Goal: Transaction & Acquisition: Purchase product/service

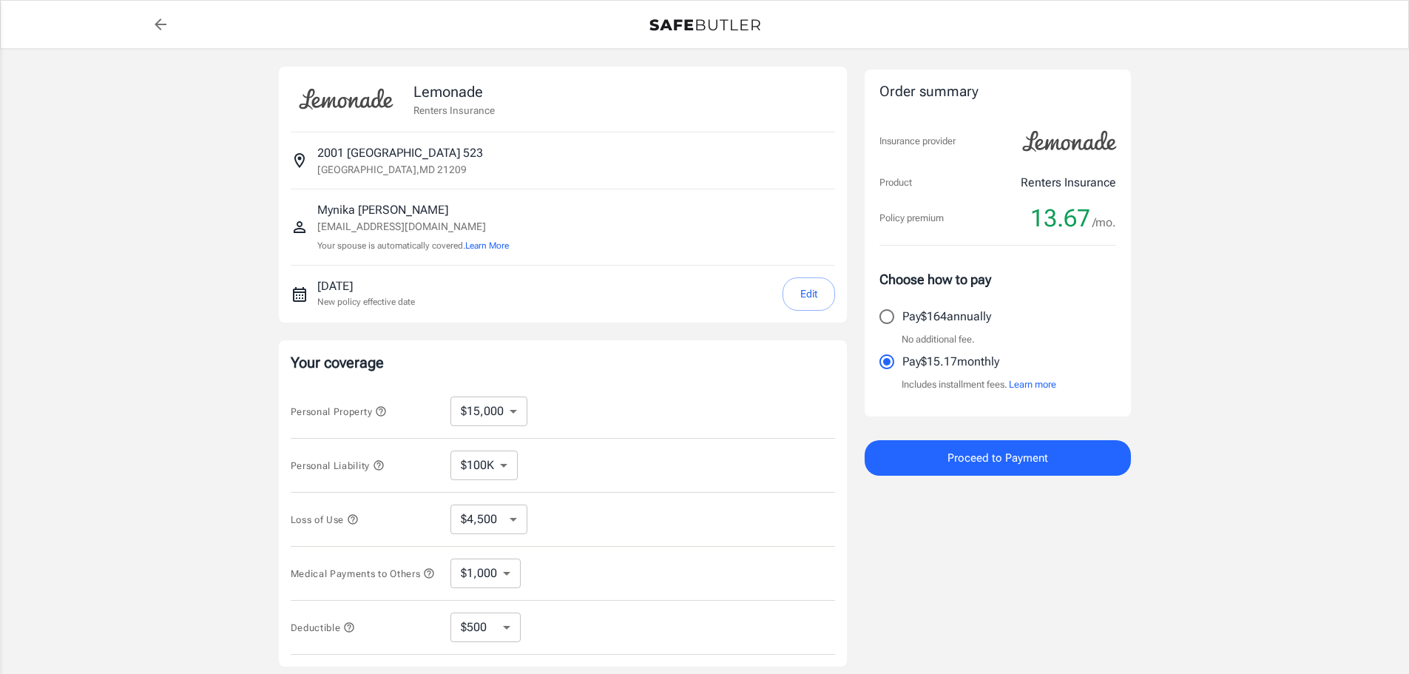
select select "15000"
select select "500"
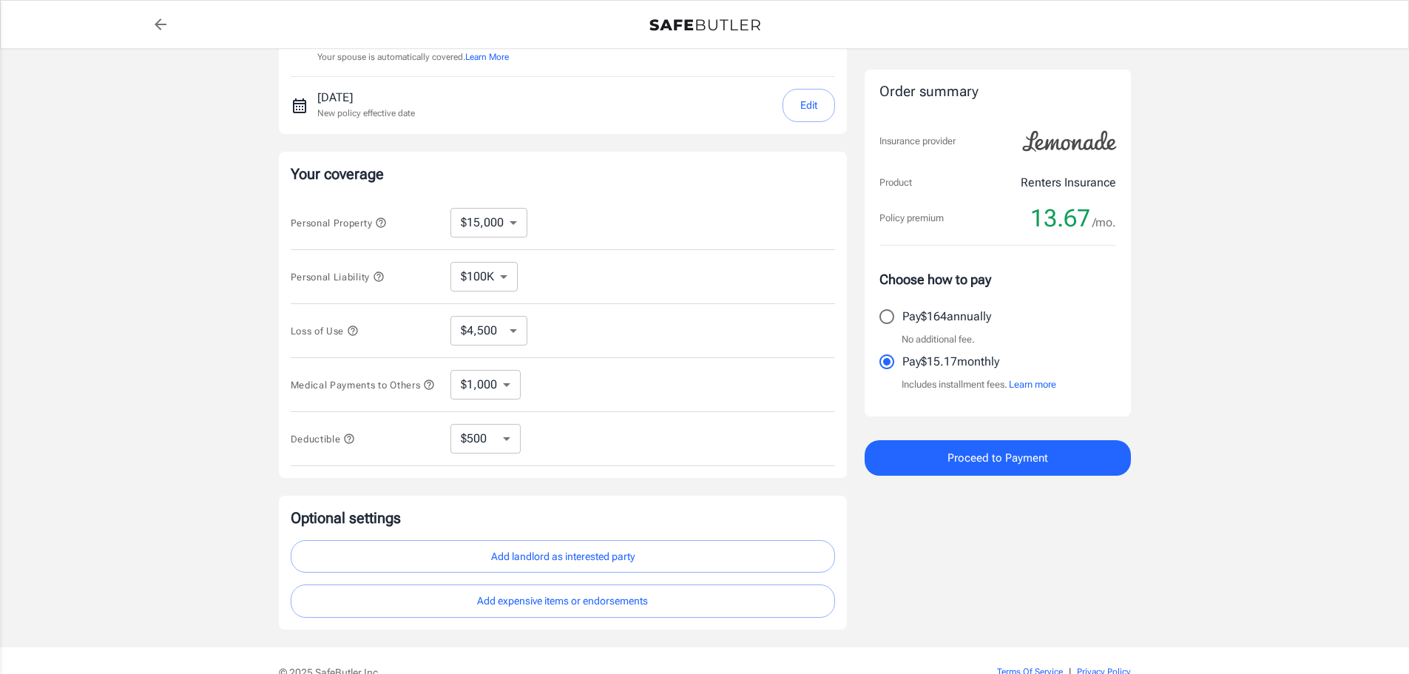
scroll to position [222, 0]
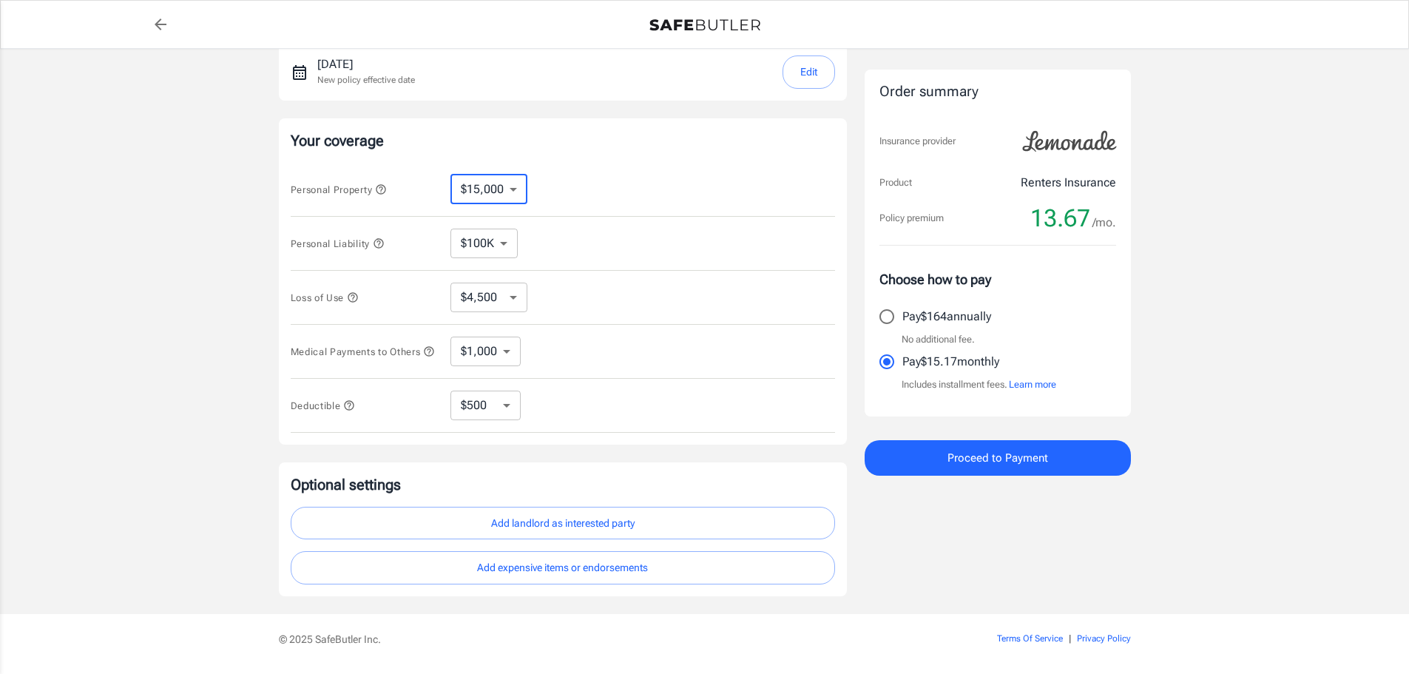
click at [487, 189] on select "$10,000 $15,000 $20,000 $25,000 $30,000 $40,000 $50,000 $100K $150K $200K $250K" at bounding box center [488, 190] width 77 height 30
click at [602, 189] on div "Personal Property $10,000 $15,000 $20,000 $25,000 $30,000 $40,000 $50,000 $100K…" at bounding box center [563, 190] width 544 height 54
click at [512, 244] on select "$100K $200K $300K $400K $500K" at bounding box center [483, 244] width 67 height 30
select select "300000"
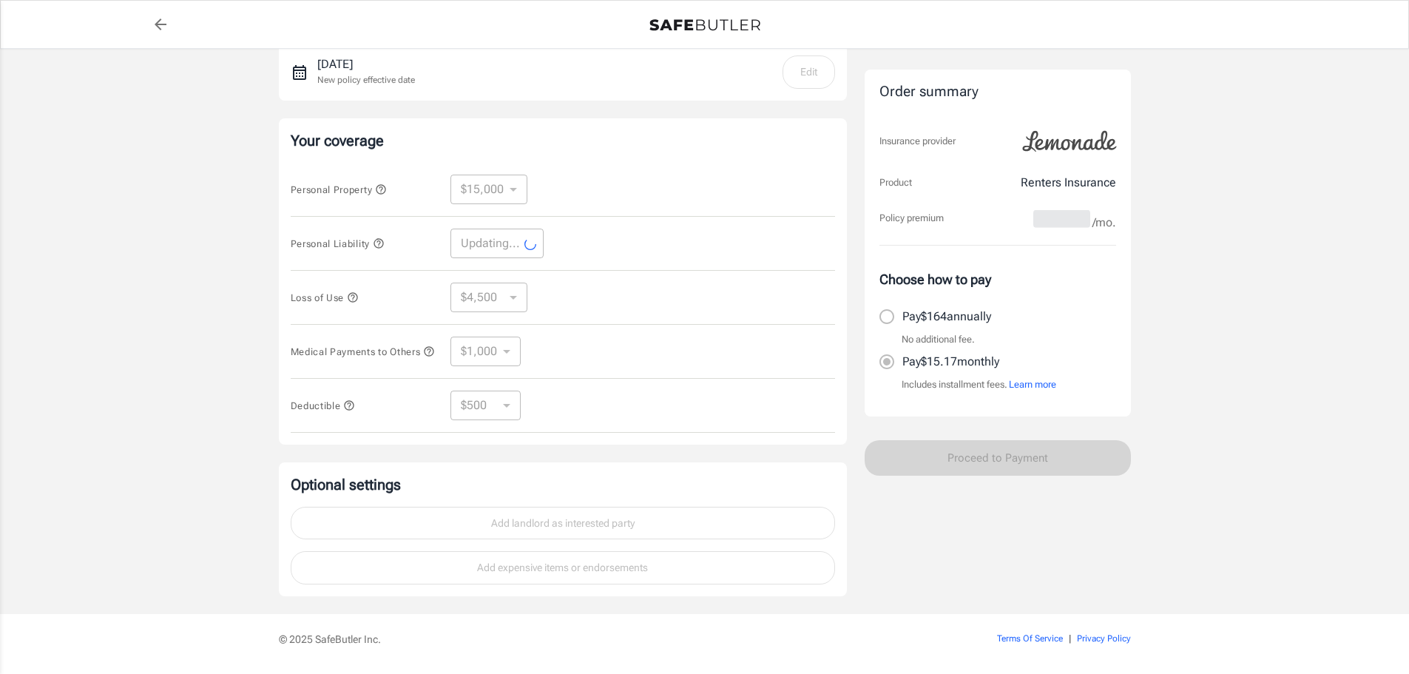
select select "300000"
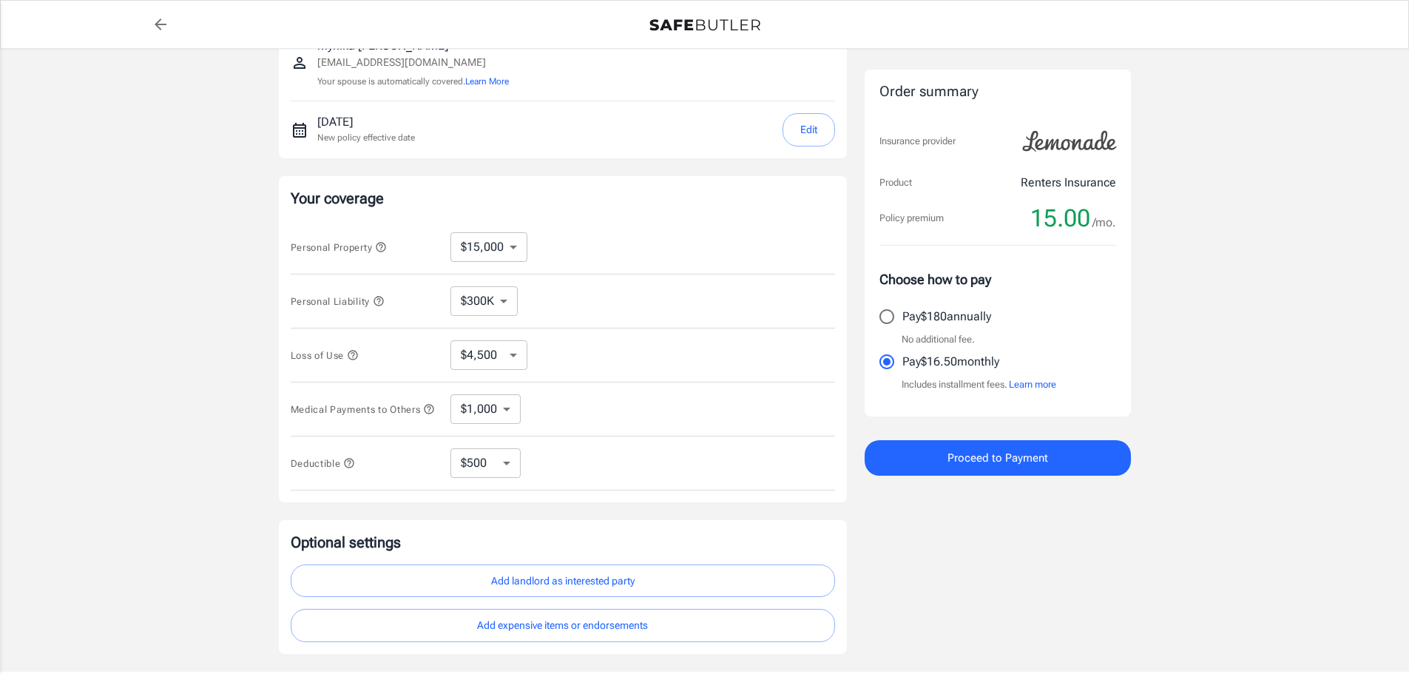
scroll to position [74, 0]
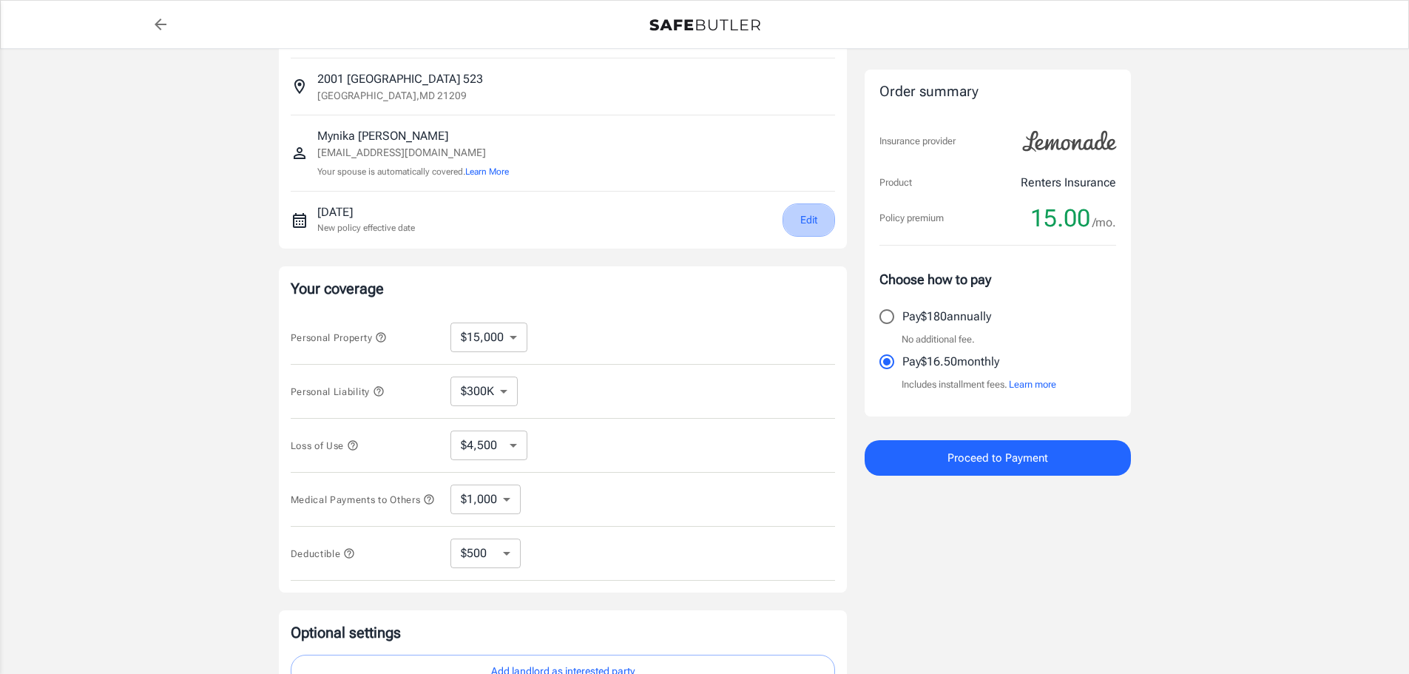
click at [796, 228] on button "Edit" at bounding box center [809, 219] width 53 height 33
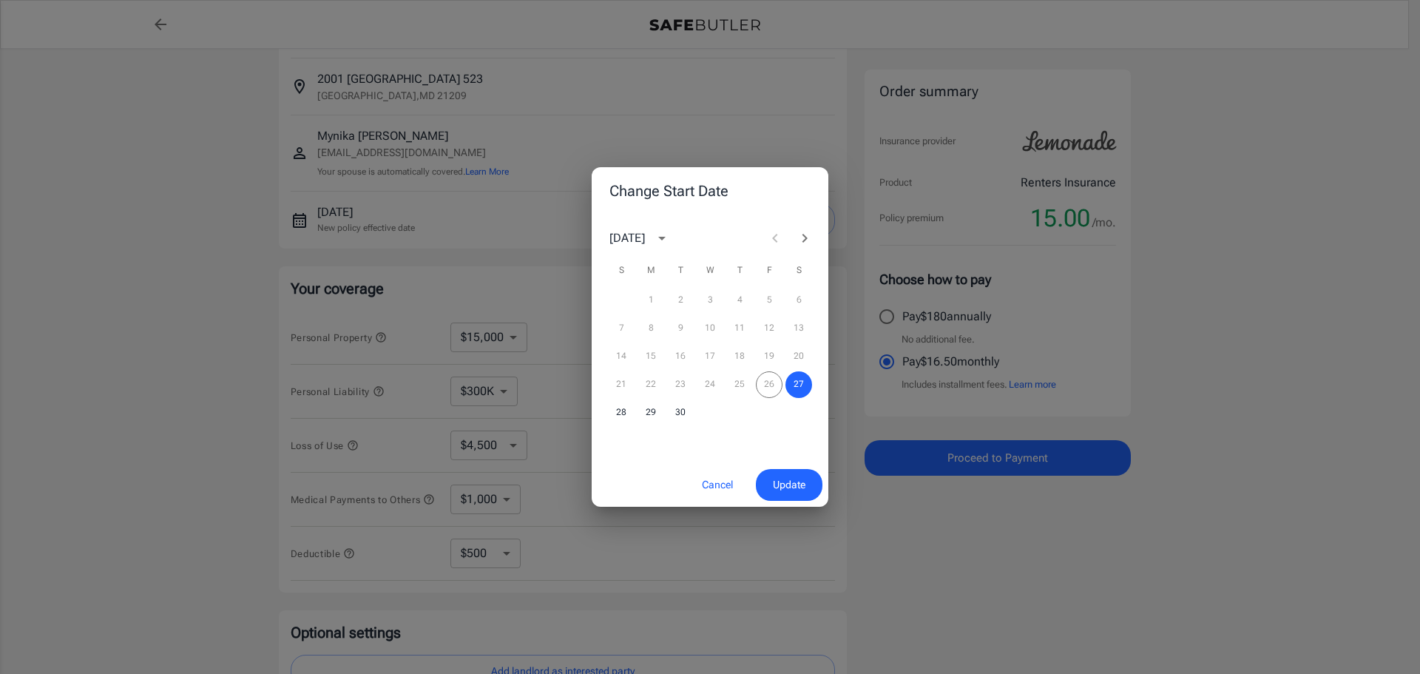
click at [773, 388] on div "21 22 23 24 25 26 27" at bounding box center [710, 384] width 237 height 27
click at [787, 495] on button "Update" at bounding box center [789, 485] width 67 height 32
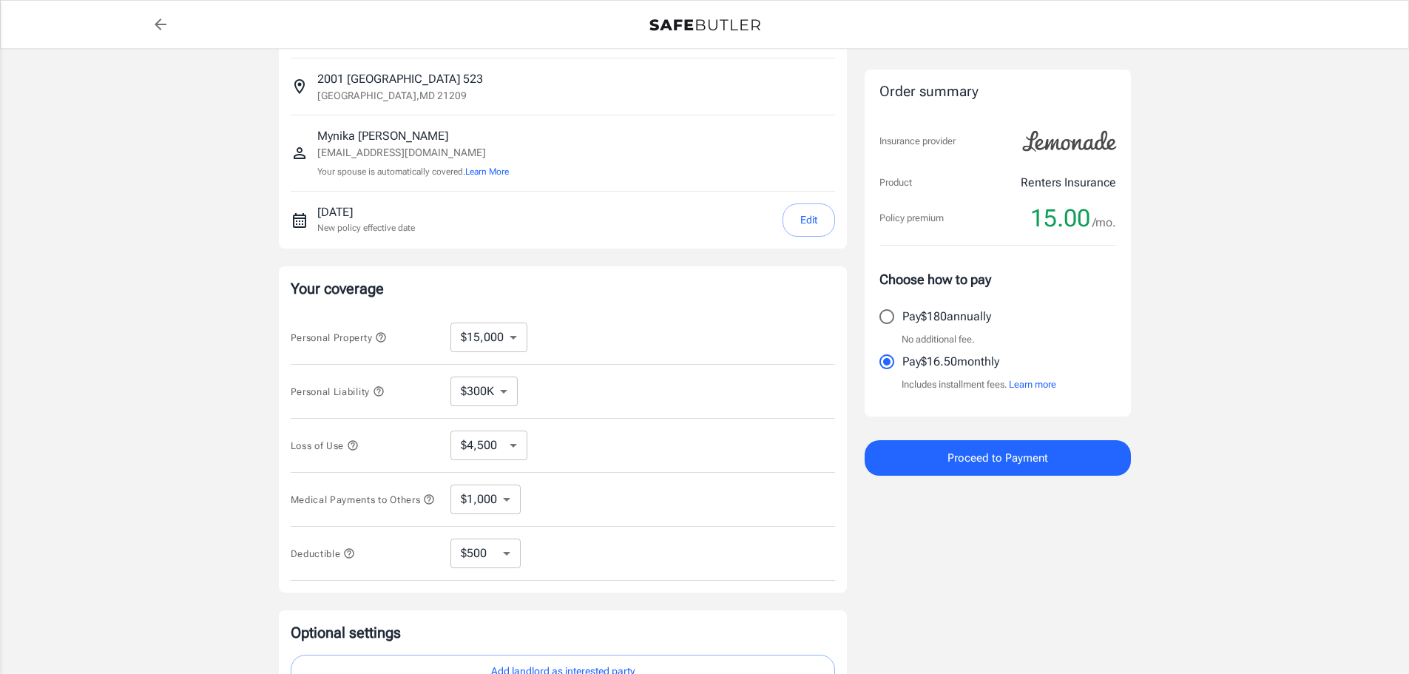
click at [512, 457] on select "$4,500 $7,500 $13,500 $22,500 $34,500 $55,500 $85,500 $130K $200K" at bounding box center [488, 445] width 77 height 30
select select "199500"
click at [518, 451] on select "$4,500 $7,500 $13,500 $22,500 $34,500 $55,500 $85,500 $130K $200K" at bounding box center [488, 445] width 77 height 30
select select "7500"
click at [501, 450] on select "$4,500 $7,500 $13,500 $22,500 $34,500 $55,500 $85,500 $130K $200K" at bounding box center [488, 445] width 77 height 30
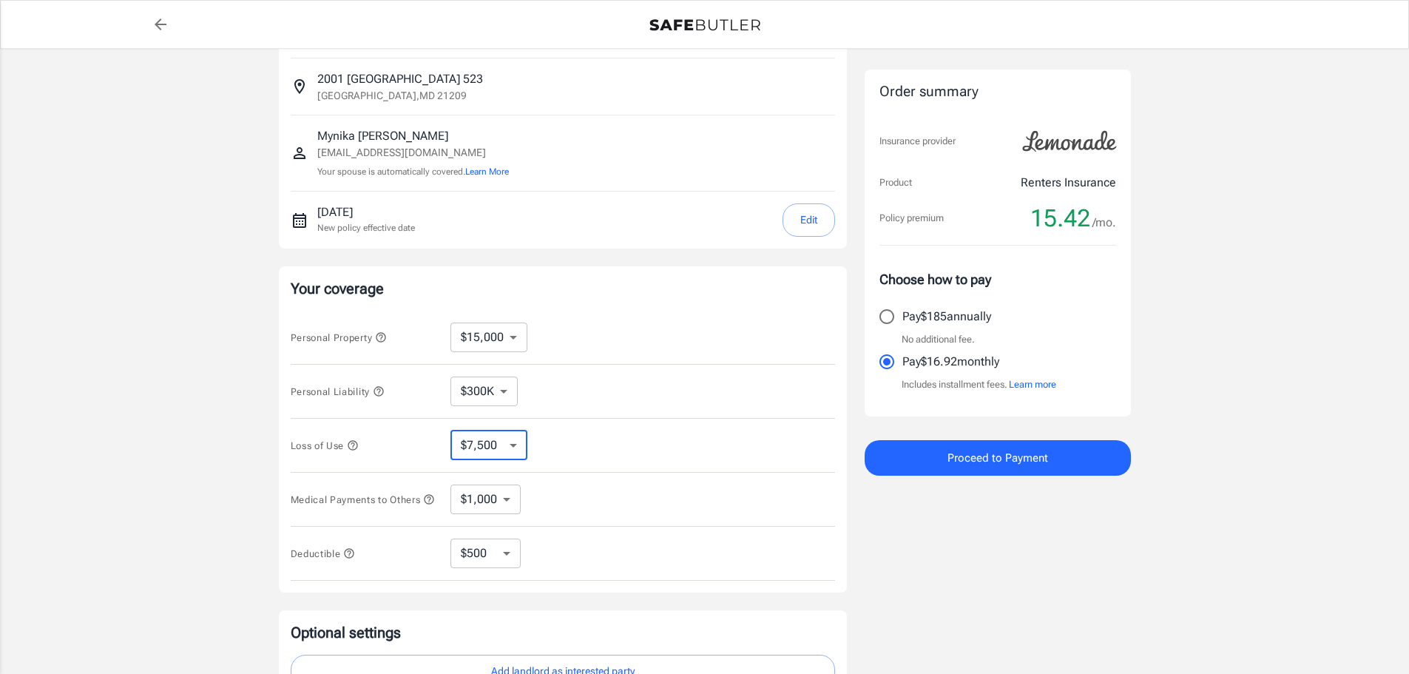
select select "4500"
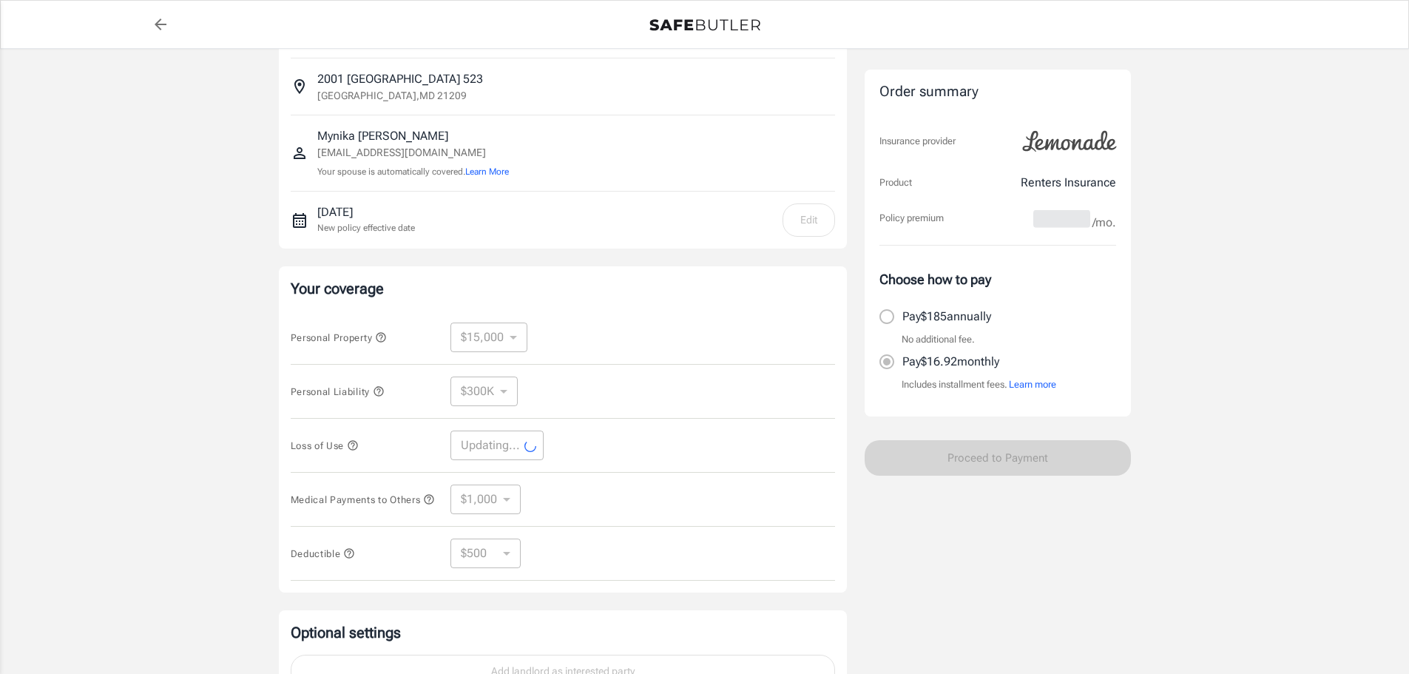
select select "4500"
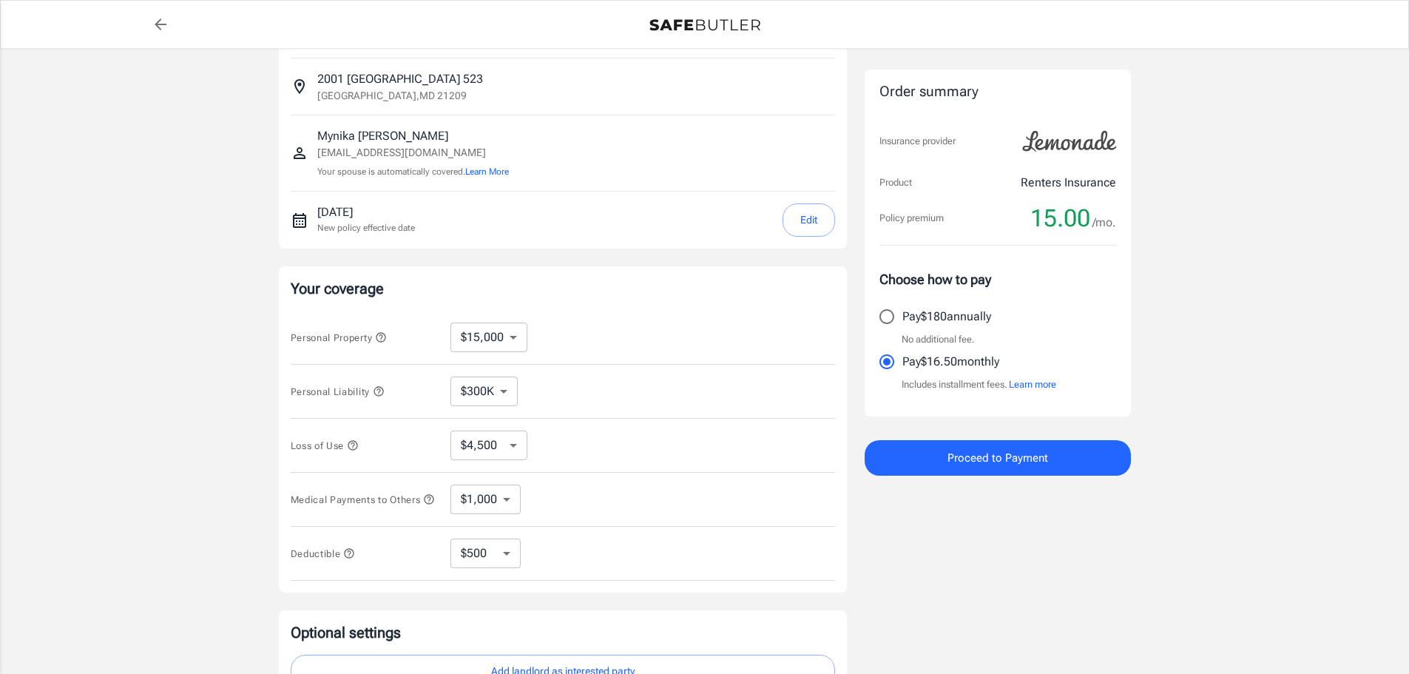
click at [521, 345] on select "$10,000 $15,000 $20,000 $25,000 $30,000 $40,000 $50,000 $100K $150K $200K $250K" at bounding box center [488, 337] width 77 height 30
click at [564, 342] on div "Personal Property $10,000 $15,000 $20,000 $25,000 $30,000 $40,000 $50,000 $100K…" at bounding box center [563, 338] width 544 height 54
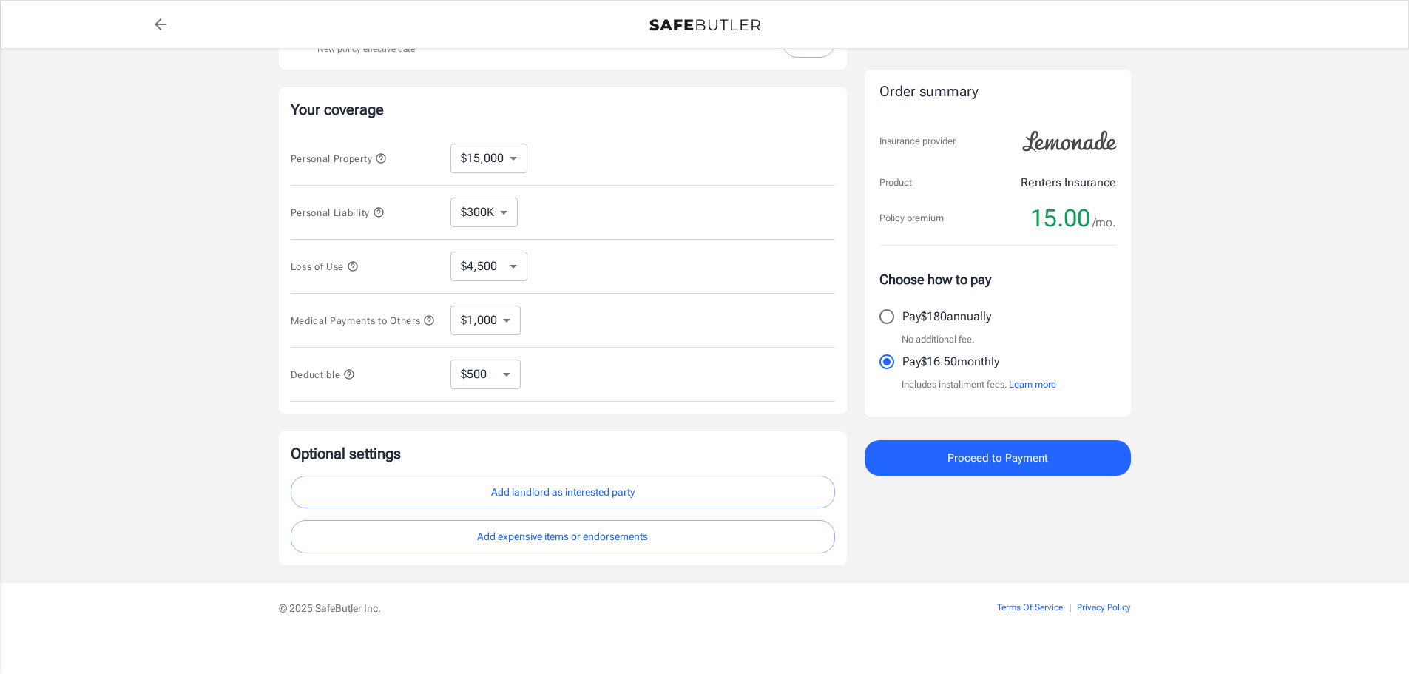
scroll to position [271, 0]
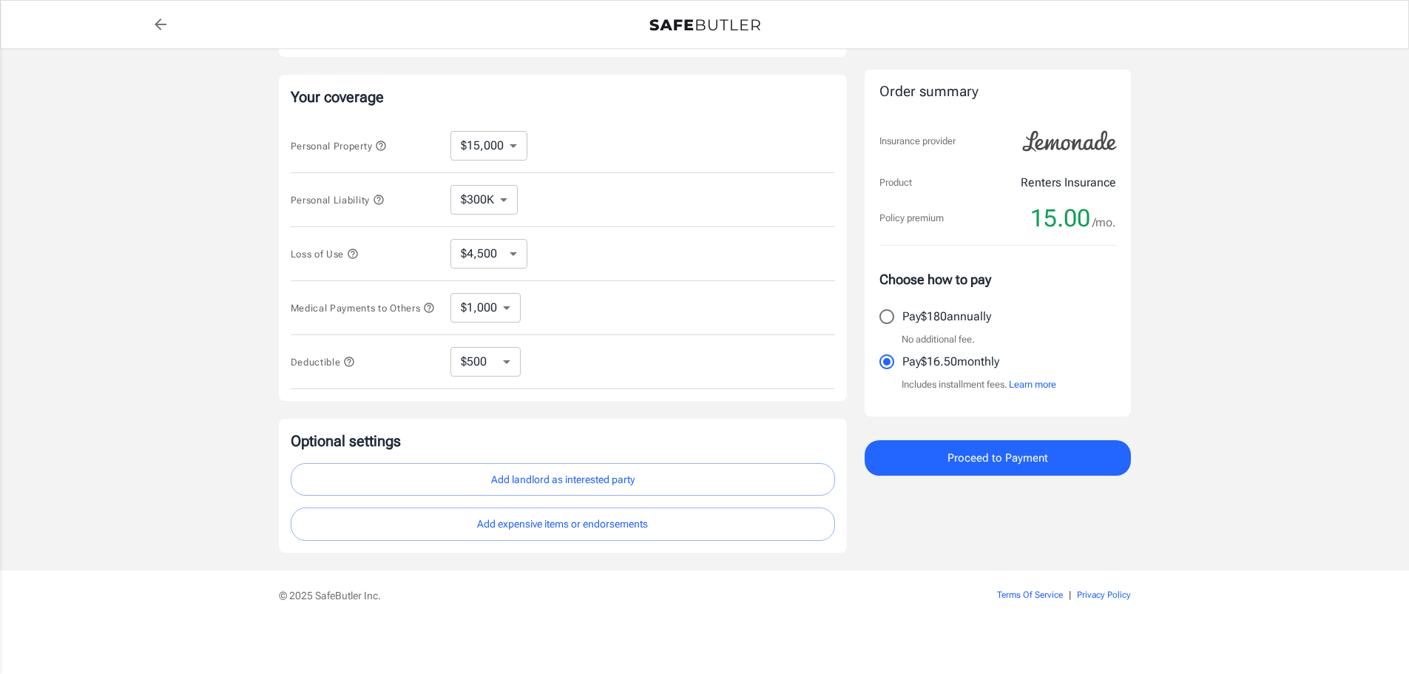
click at [573, 473] on button "Add landlord as interested party" at bounding box center [563, 479] width 544 height 33
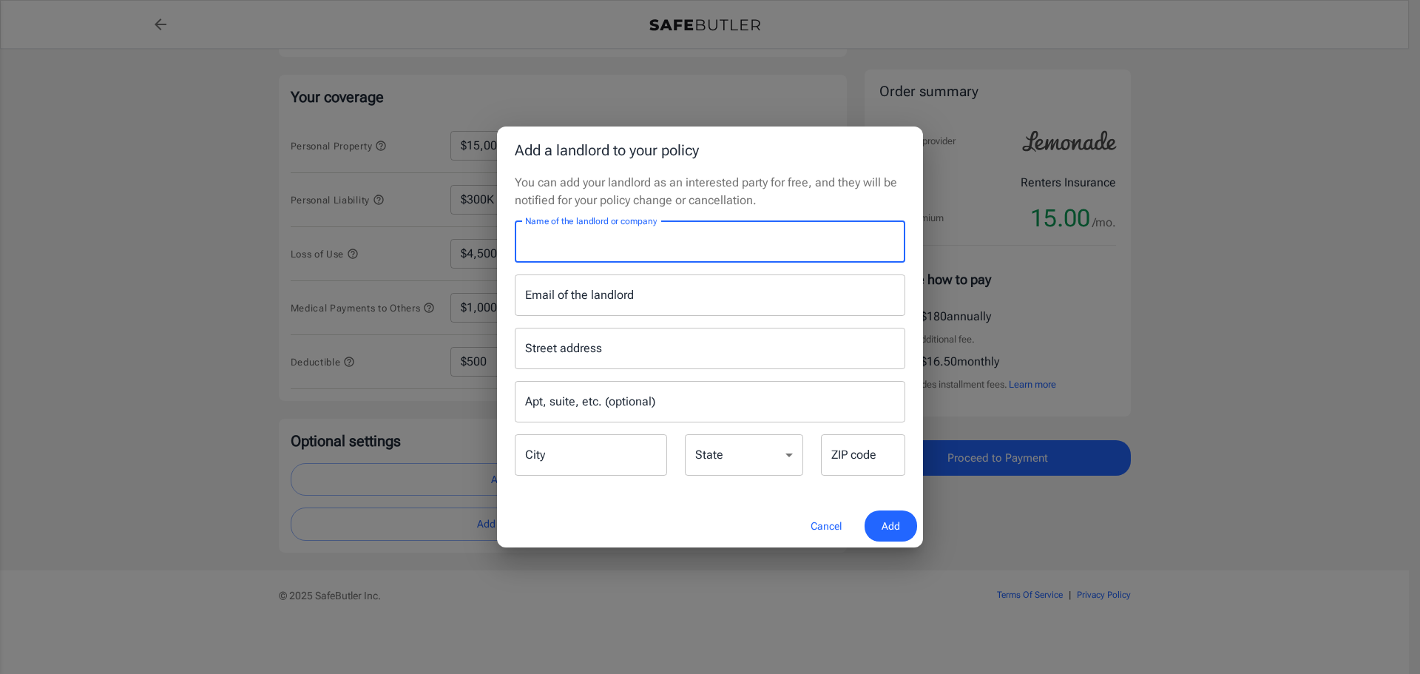
click at [681, 242] on input "Name of the landlord or company" at bounding box center [710, 241] width 391 height 41
type input "The [PERSON_NAME]"
click at [678, 303] on input "Email of the landlord" at bounding box center [710, 294] width 391 height 41
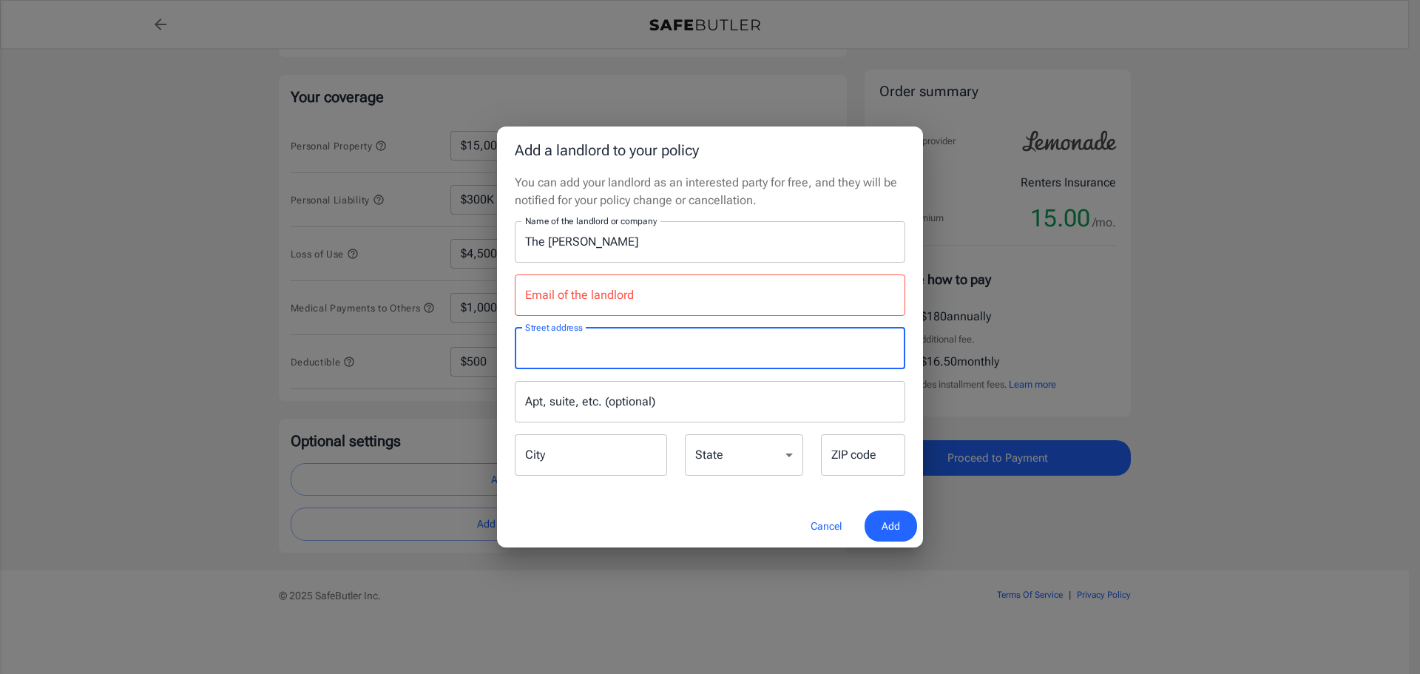
click at [689, 356] on input "Street address" at bounding box center [709, 348] width 377 height 28
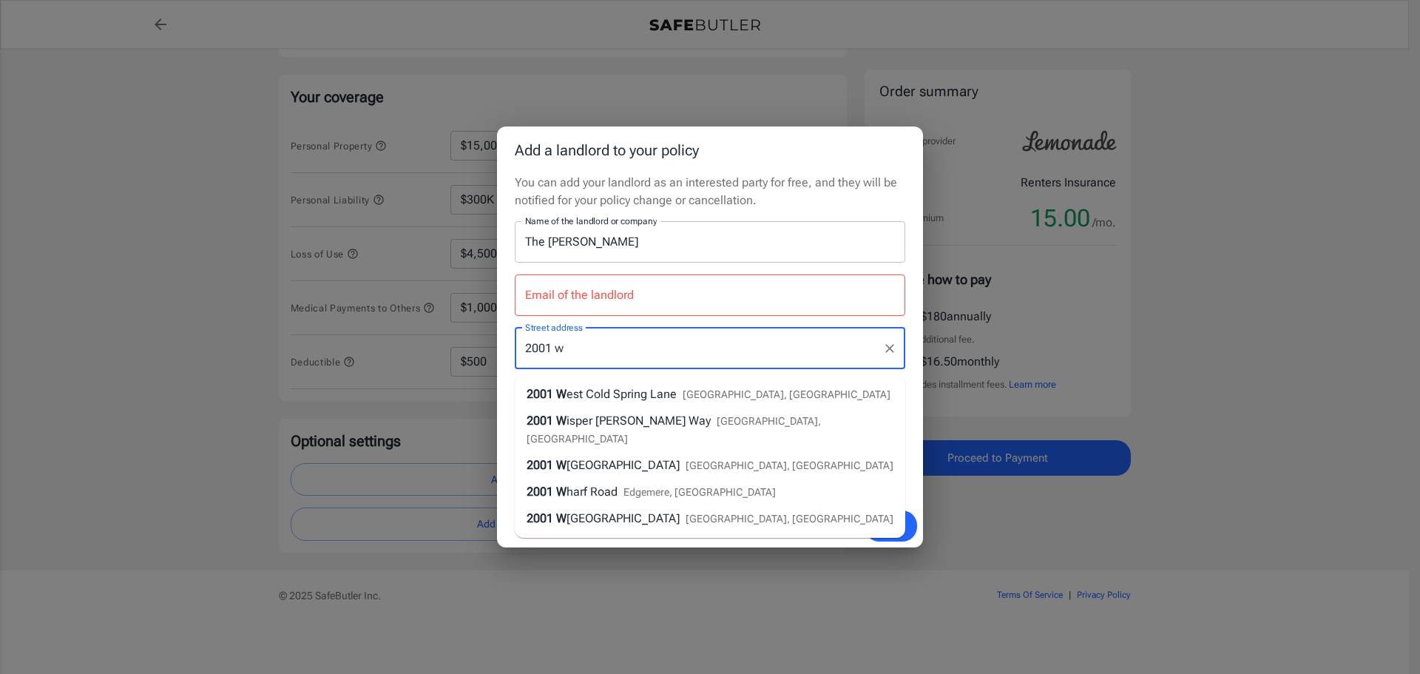
click at [689, 388] on span "[GEOGRAPHIC_DATA], [GEOGRAPHIC_DATA]" at bounding box center [787, 394] width 208 height 12
type input "2001 [GEOGRAPHIC_DATA]"
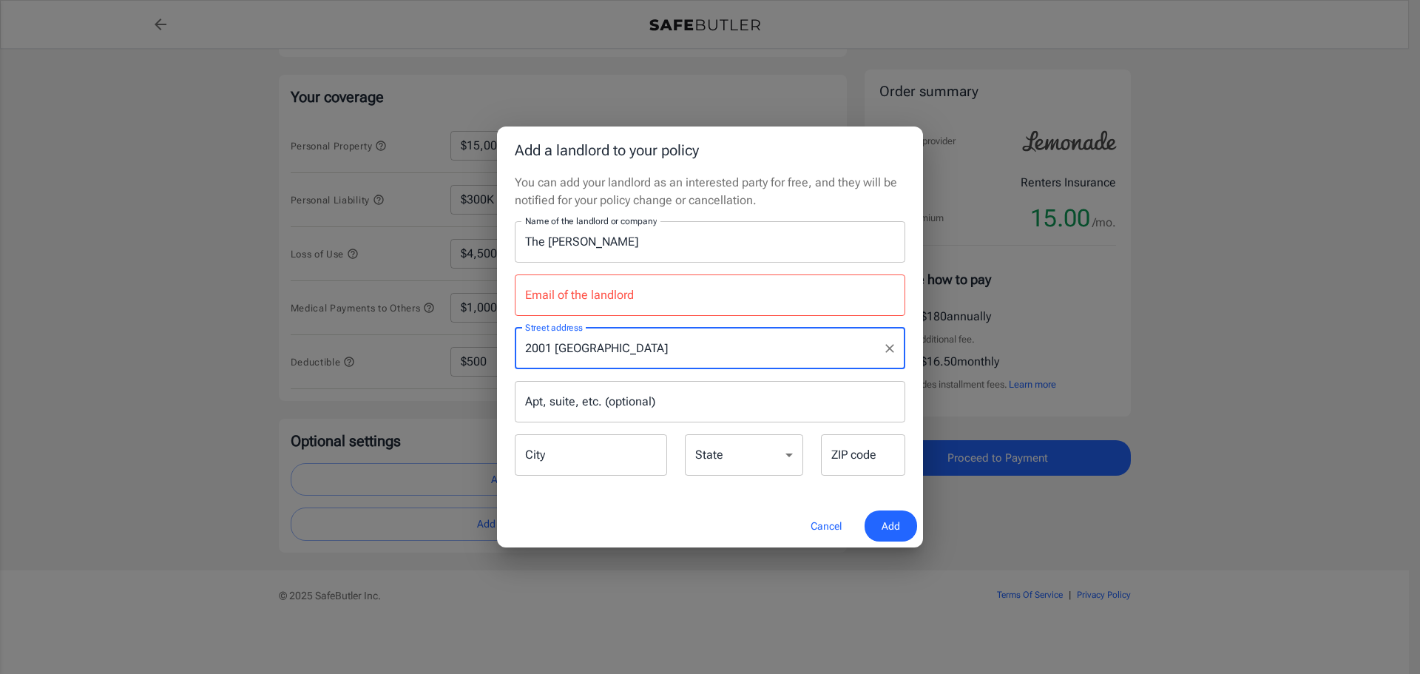
type input "[GEOGRAPHIC_DATA]"
select select "MD"
type input "21209"
type input "2001 [GEOGRAPHIC_DATA]"
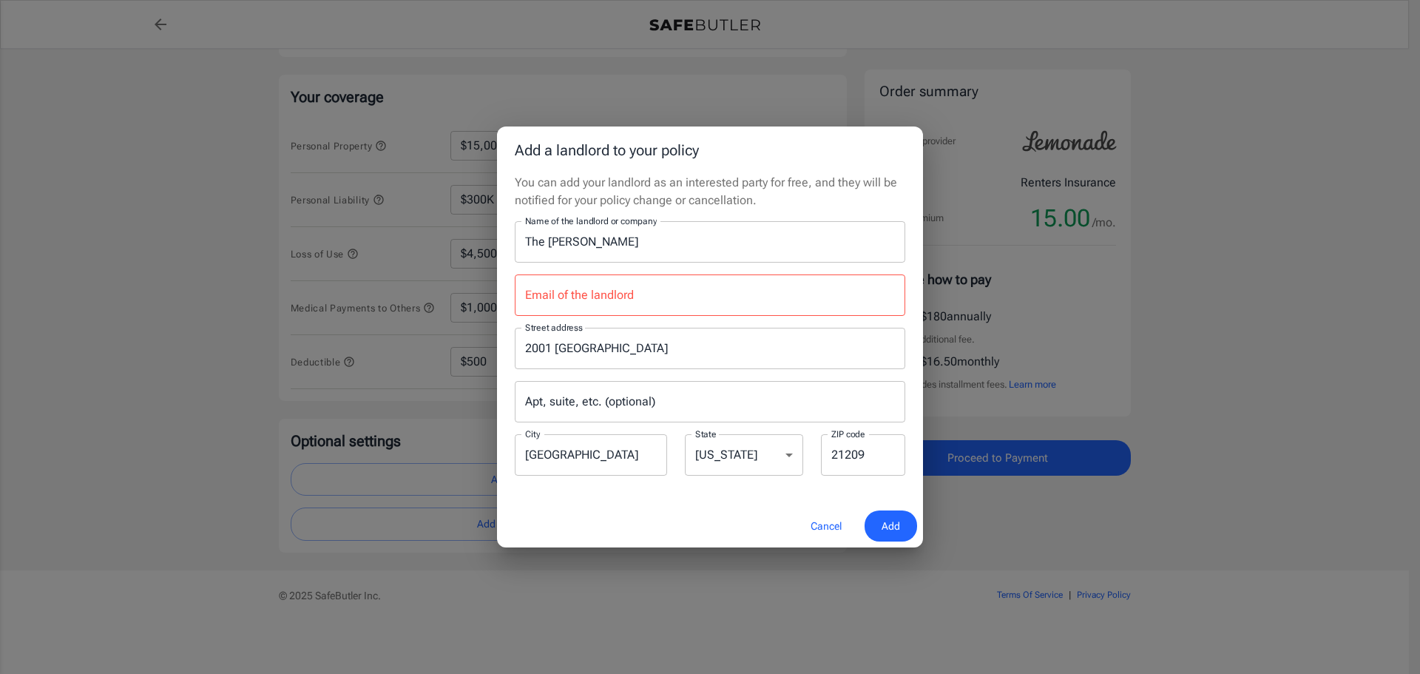
click at [821, 532] on button "Cancel" at bounding box center [826, 526] width 65 height 32
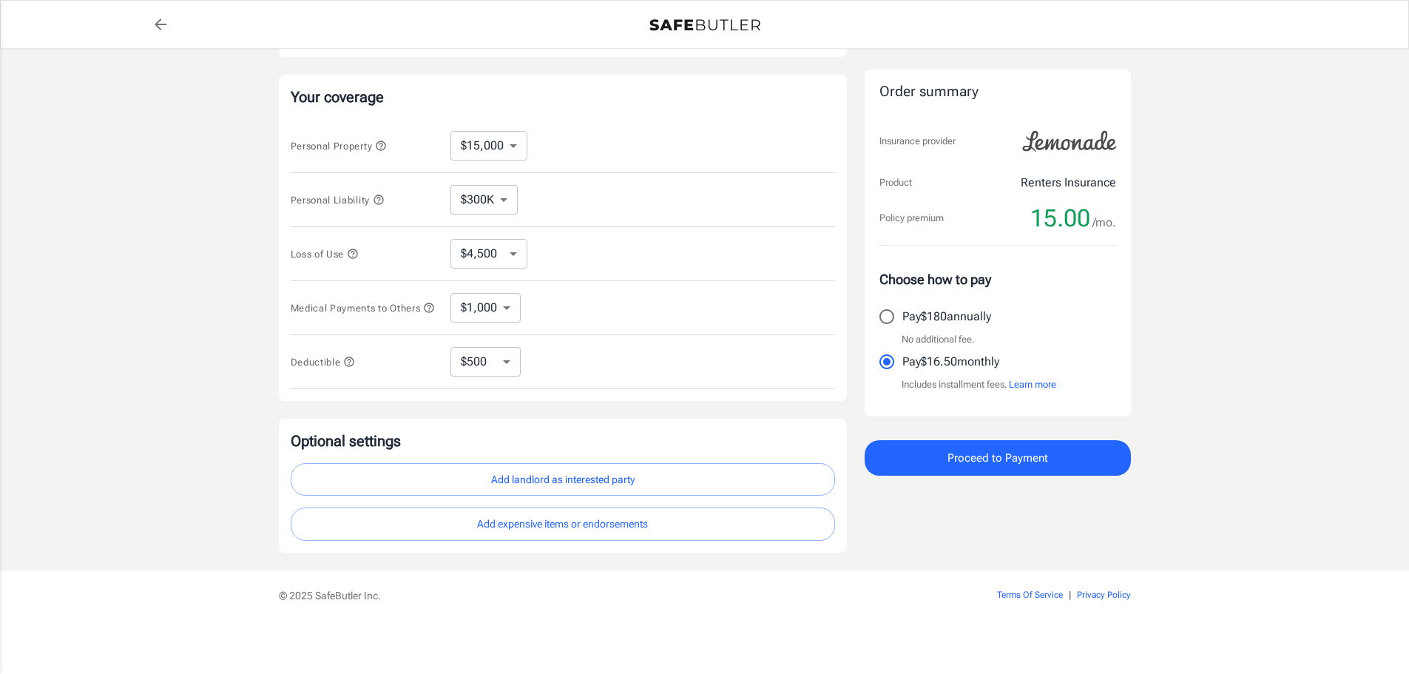
click at [1046, 463] on span "Proceed to Payment" at bounding box center [997, 457] width 101 height 19
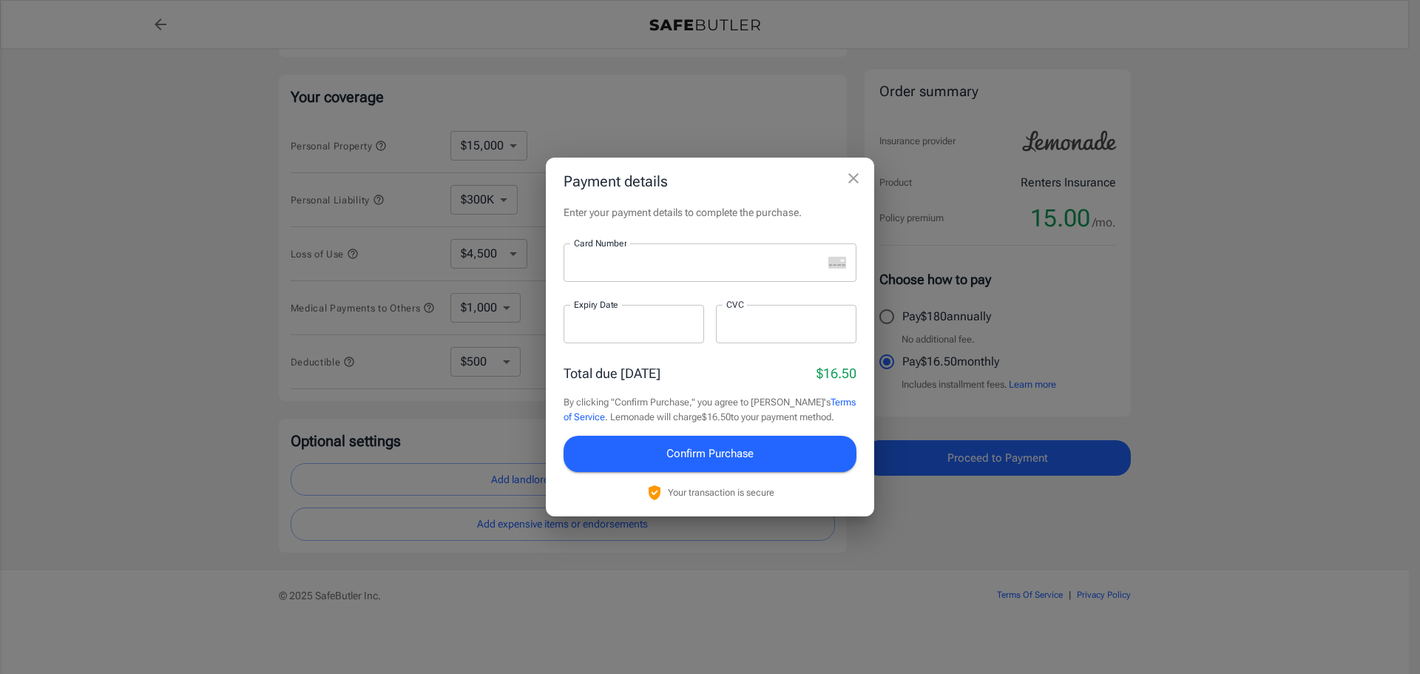
click at [859, 173] on icon "close" at bounding box center [854, 178] width 18 height 18
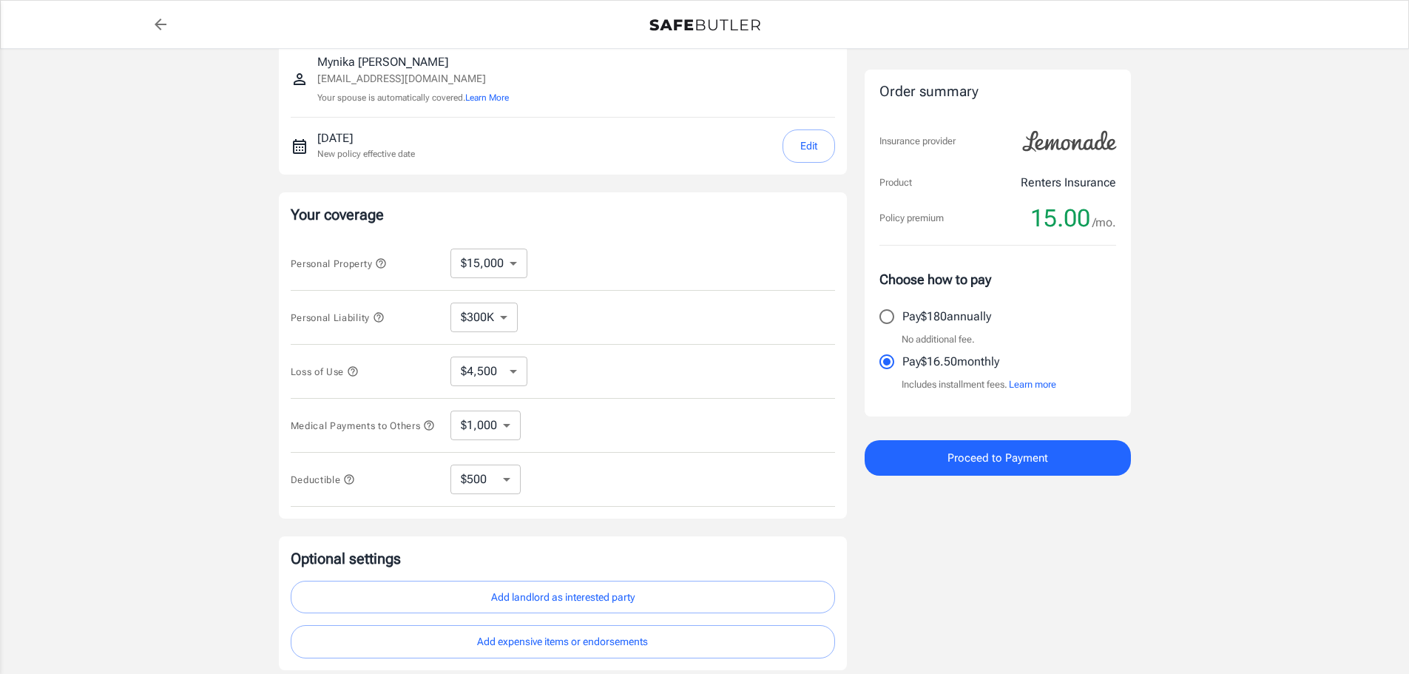
scroll to position [0, 0]
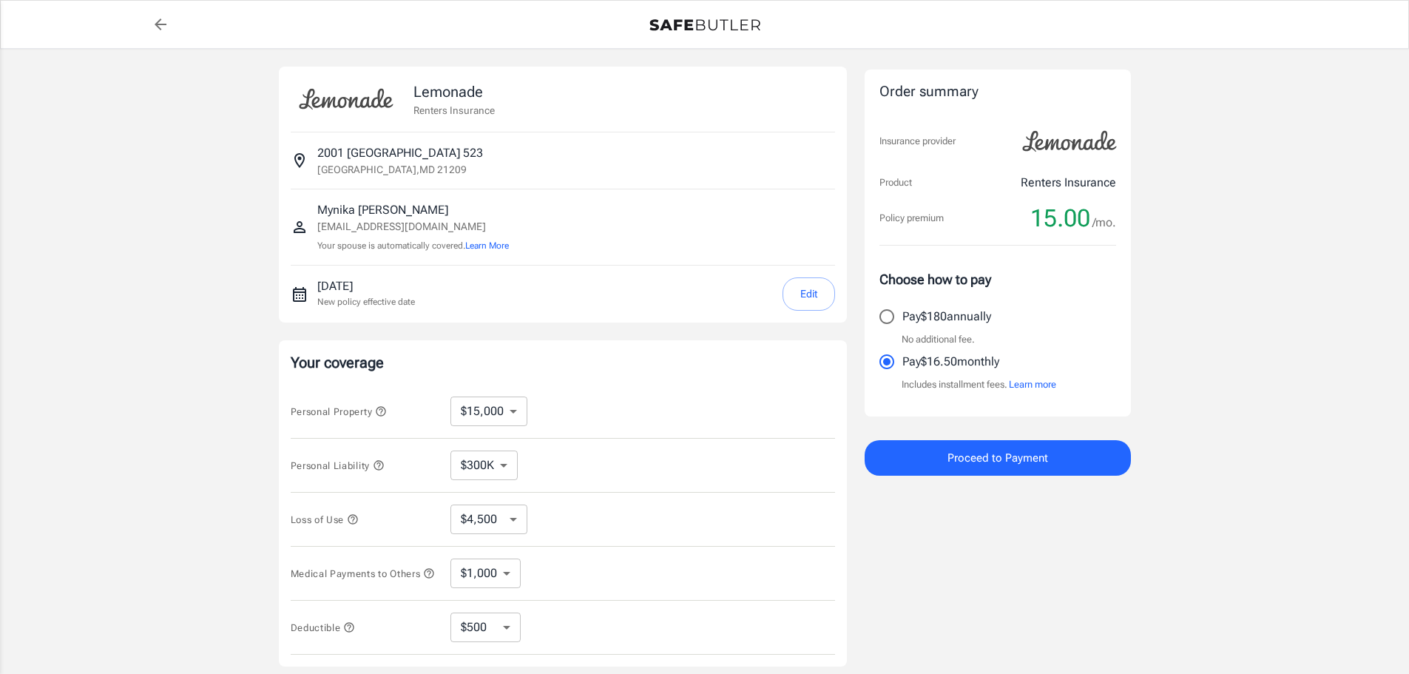
click at [179, 13] on div "Policy premium 15.00 /mo" at bounding box center [705, 25] width 1101 height 30
click at [168, 34] on link "back to quotes" at bounding box center [161, 25] width 30 height 30
